Goal: Task Accomplishment & Management: Use online tool/utility

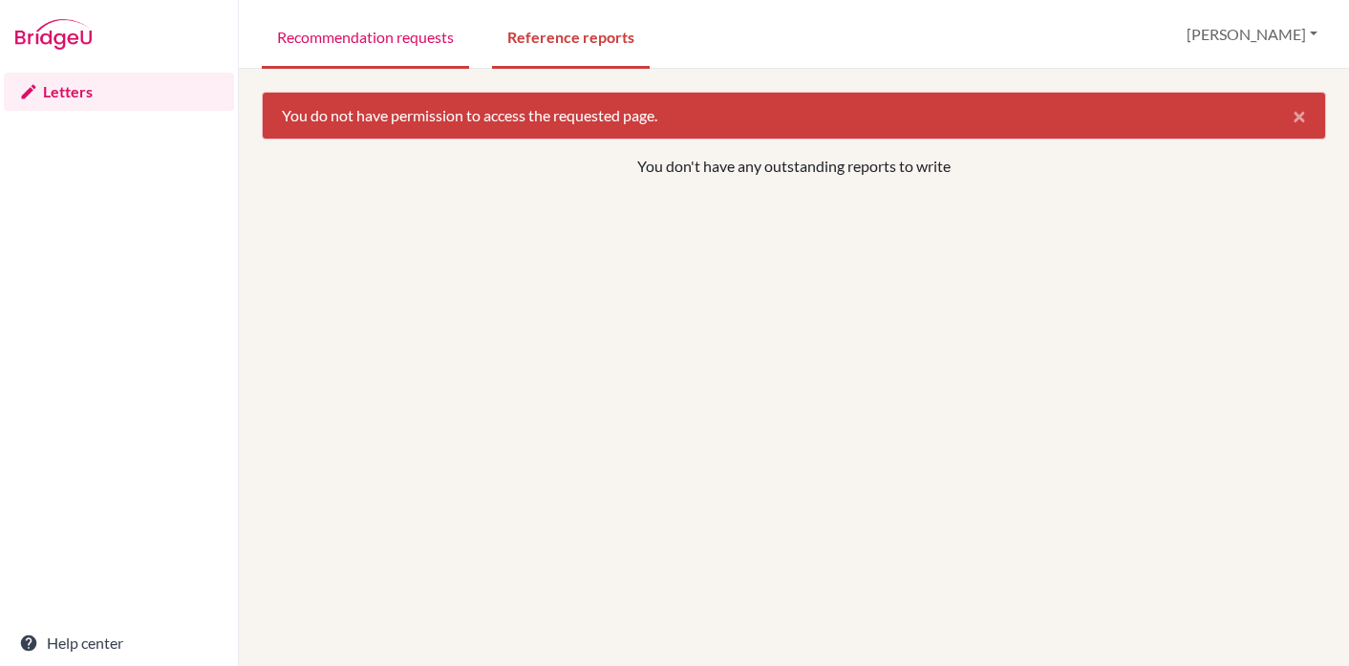
click at [385, 48] on link "Recommendation requests" at bounding box center [365, 36] width 207 height 66
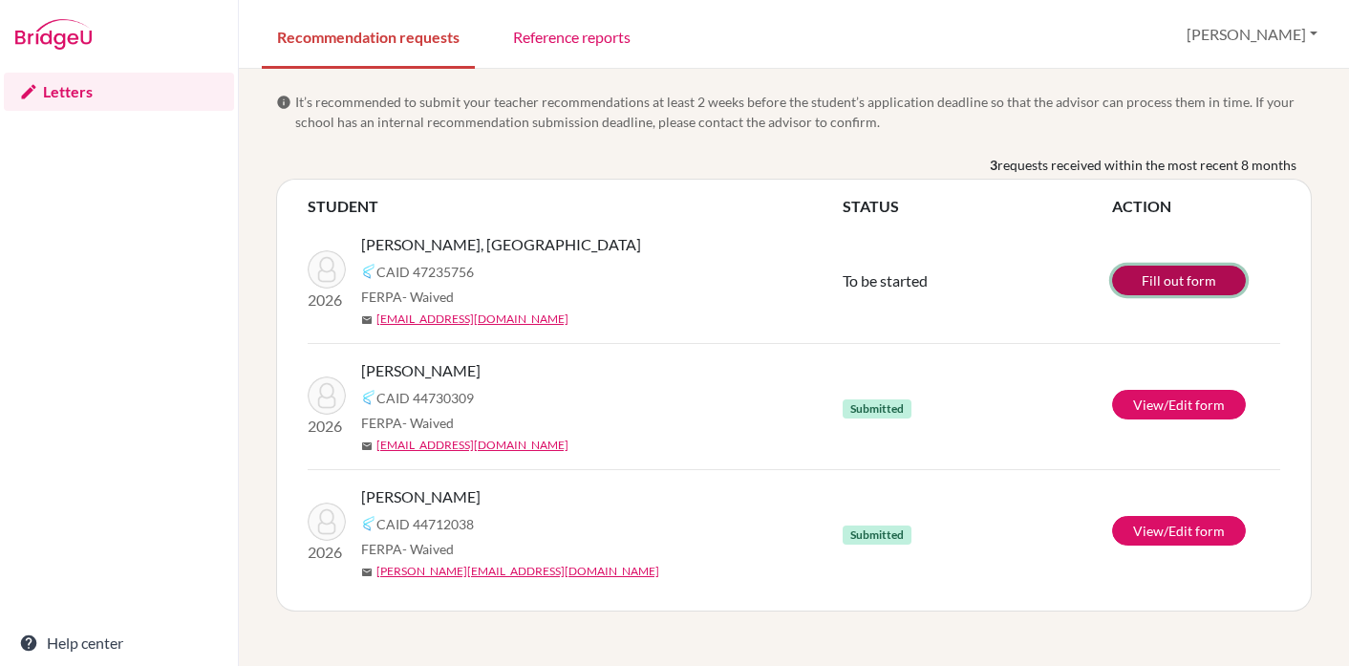
click at [1189, 289] on link "Fill out form" at bounding box center [1179, 281] width 134 height 30
